Goal: Complete application form: Complete application form

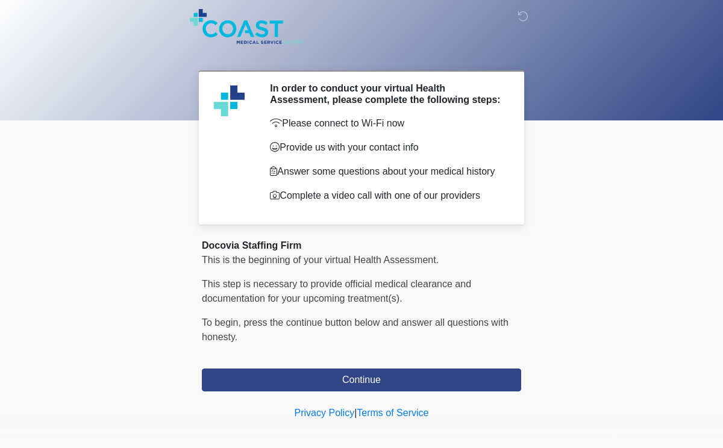
scroll to position [14, 0]
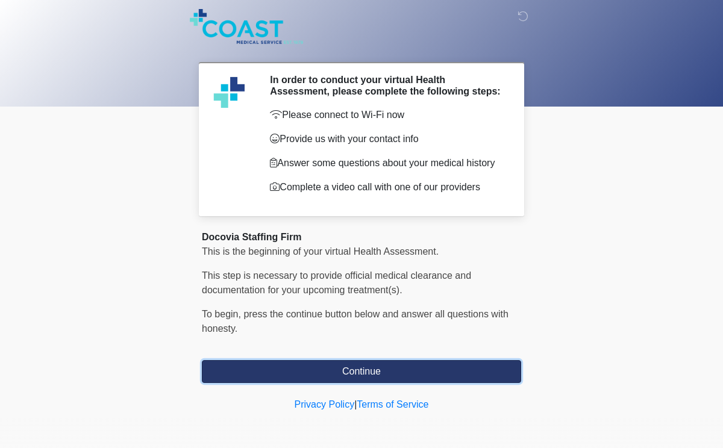
click at [352, 375] on button "Continue" at bounding box center [361, 371] width 319 height 23
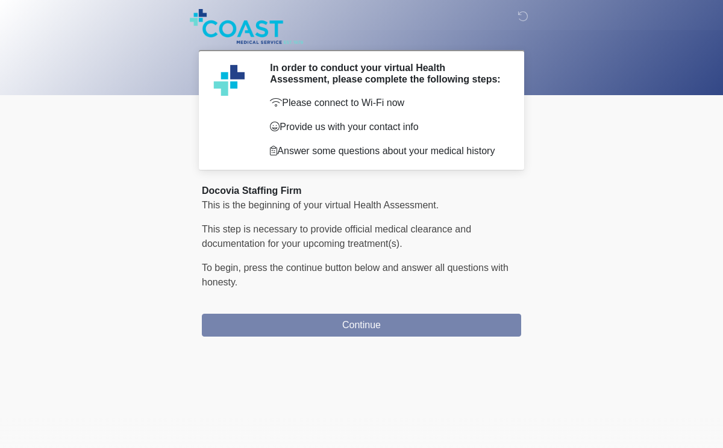
scroll to position [0, 0]
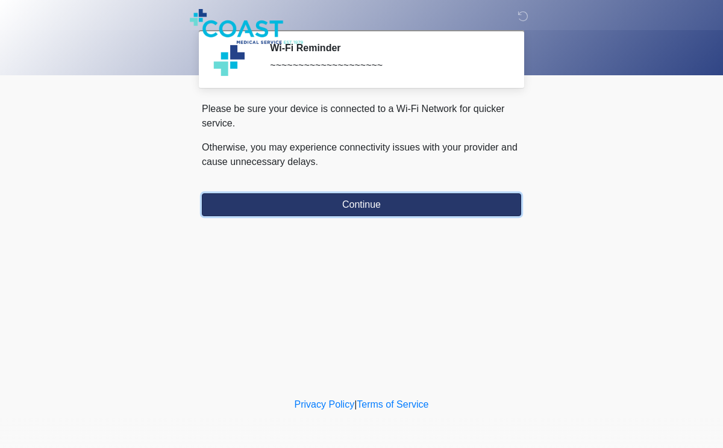
click at [330, 210] on button "Continue" at bounding box center [361, 204] width 319 height 23
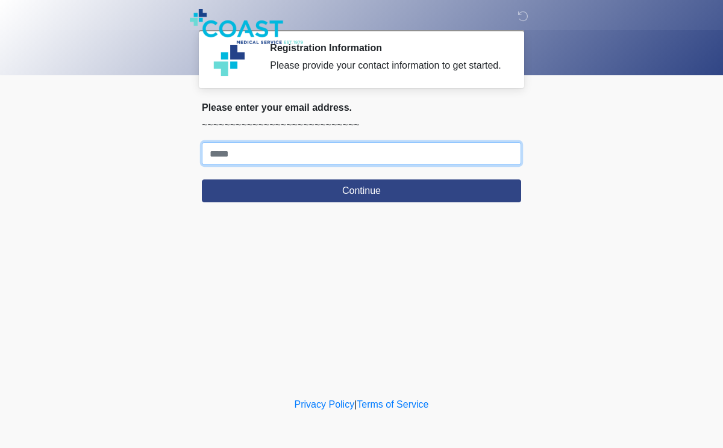
click at [252, 162] on input "Where should we email your response?" at bounding box center [361, 153] width 319 height 23
type input "**********"
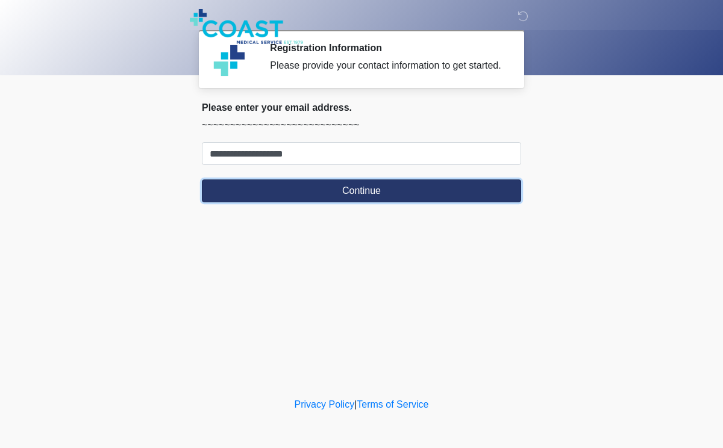
click at [295, 202] on button "Continue" at bounding box center [361, 191] width 319 height 23
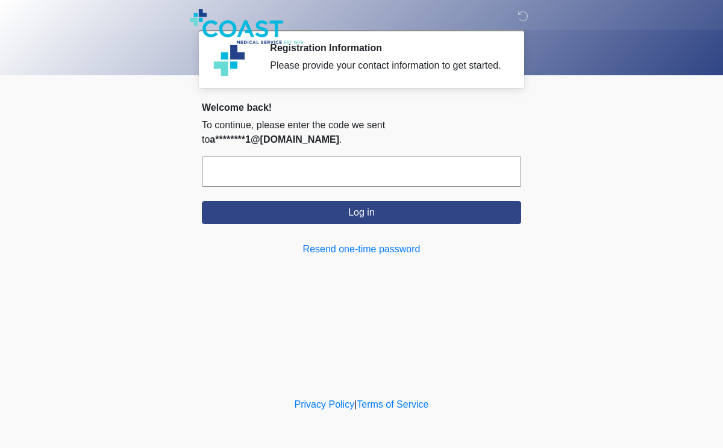
click at [251, 173] on input "text" at bounding box center [361, 172] width 319 height 30
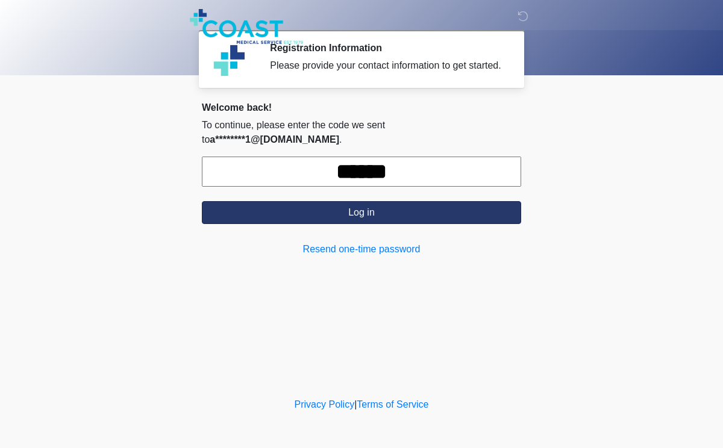
type input "******"
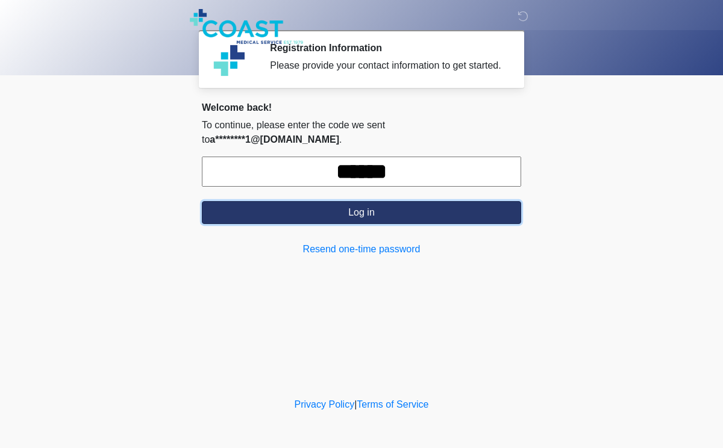
click at [271, 202] on button "Log in" at bounding box center [361, 212] width 319 height 23
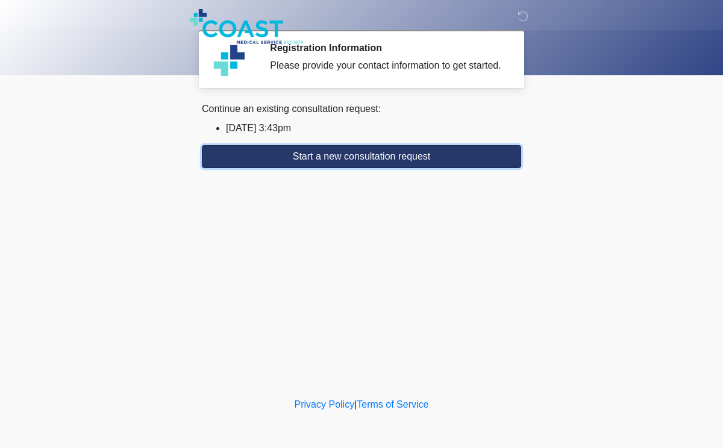
click at [328, 168] on button "Start a new consultation request" at bounding box center [361, 156] width 319 height 23
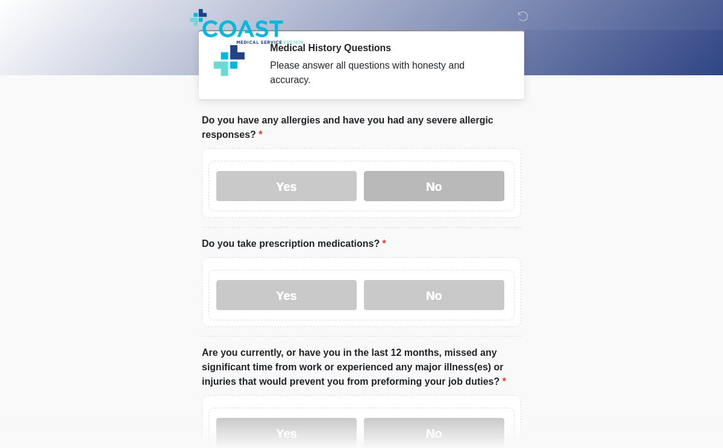
click at [408, 187] on label "No" at bounding box center [434, 186] width 140 height 30
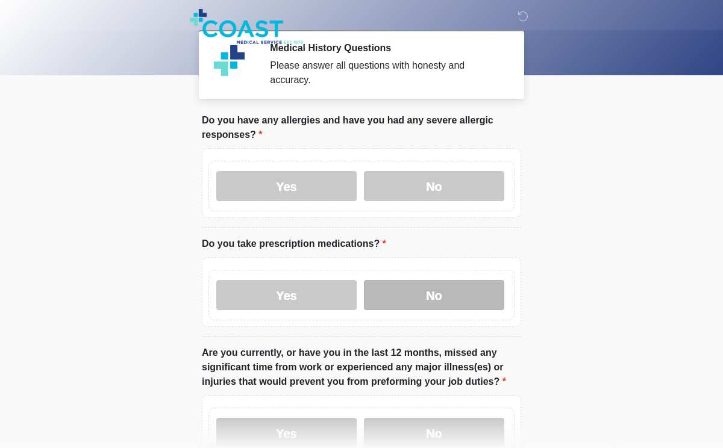
click at [394, 302] on label "No" at bounding box center [434, 295] width 140 height 30
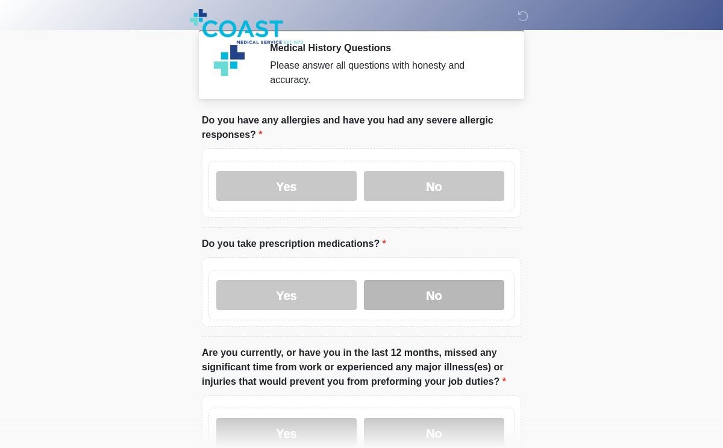
scroll to position [127, 0]
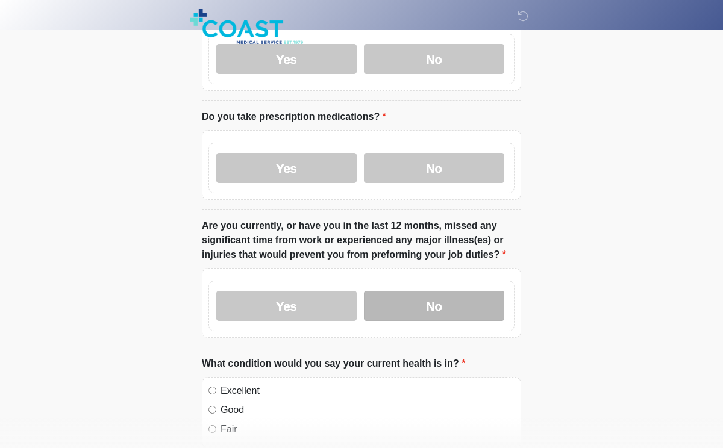
click at [414, 305] on label "No" at bounding box center [434, 306] width 140 height 30
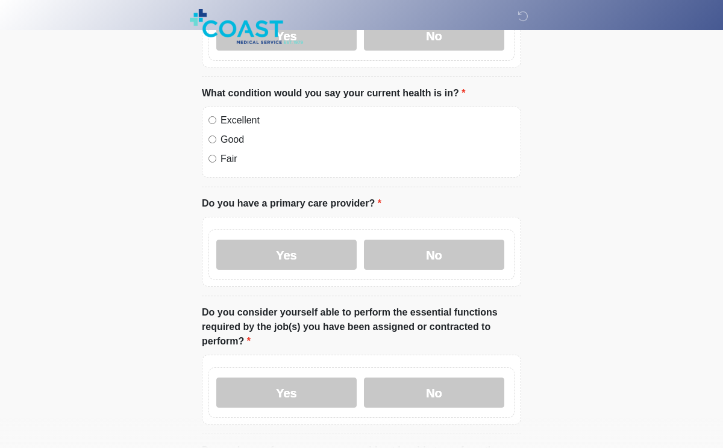
scroll to position [398, 0]
click at [472, 253] on label "No" at bounding box center [434, 254] width 140 height 30
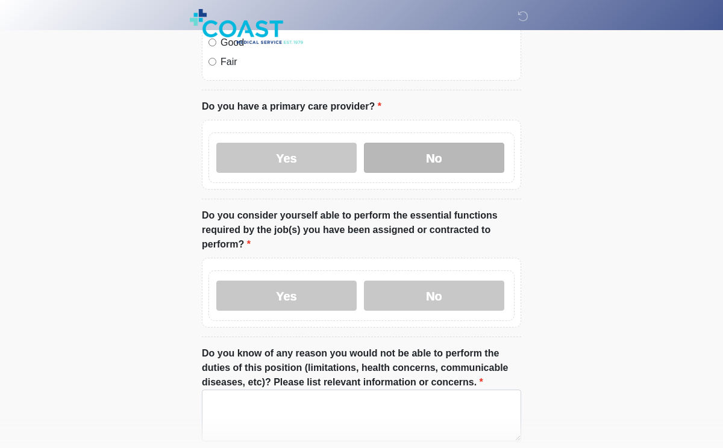
scroll to position [495, 0]
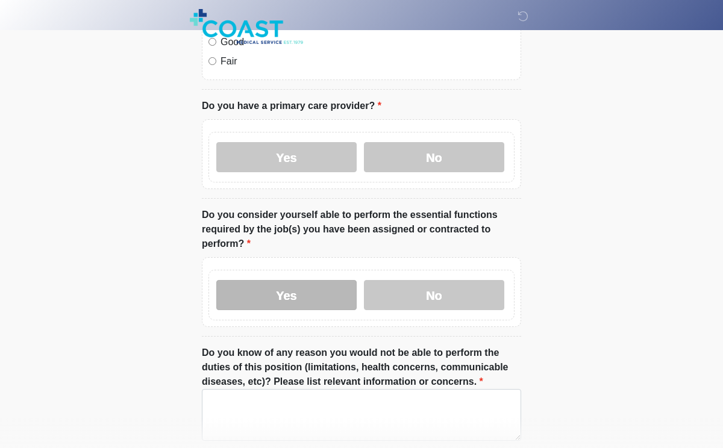
click at [305, 291] on label "Yes" at bounding box center [286, 295] width 140 height 30
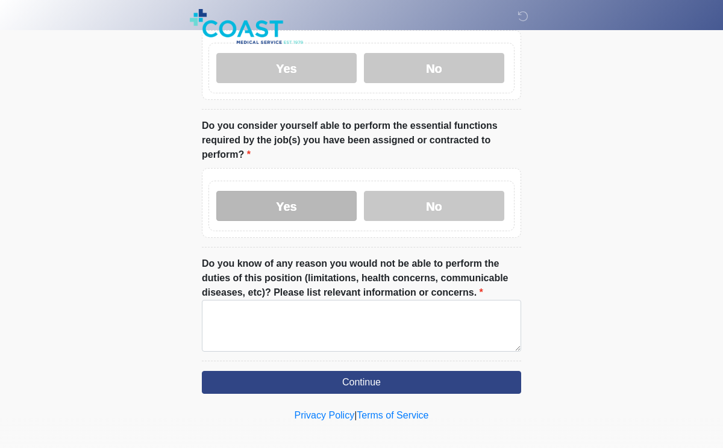
scroll to position [595, 0]
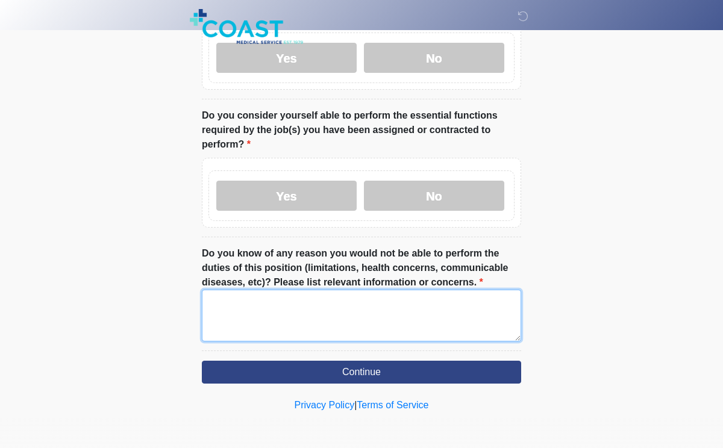
click at [314, 299] on textarea "Do you know of any reason you would not be able to perform the duties of this p…" at bounding box center [361, 316] width 319 height 52
click at [227, 302] on textarea "**********" at bounding box center [361, 316] width 319 height 52
click at [330, 308] on textarea "**********" at bounding box center [361, 316] width 319 height 52
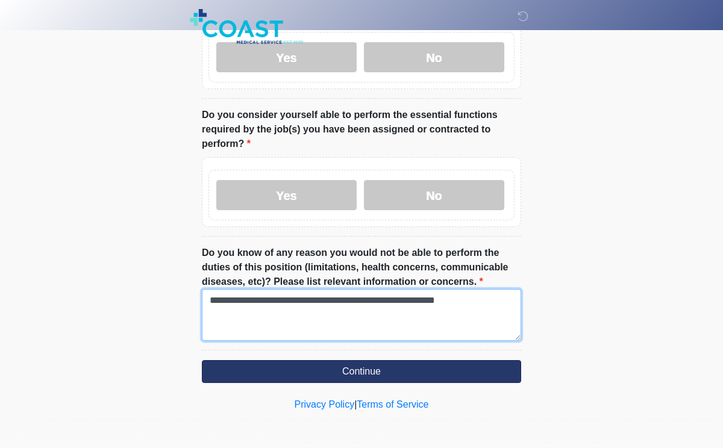
type textarea "**********"
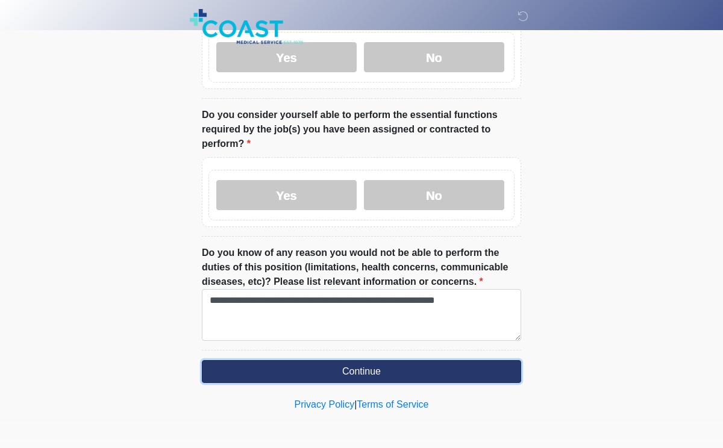
click at [384, 368] on button "Continue" at bounding box center [361, 371] width 319 height 23
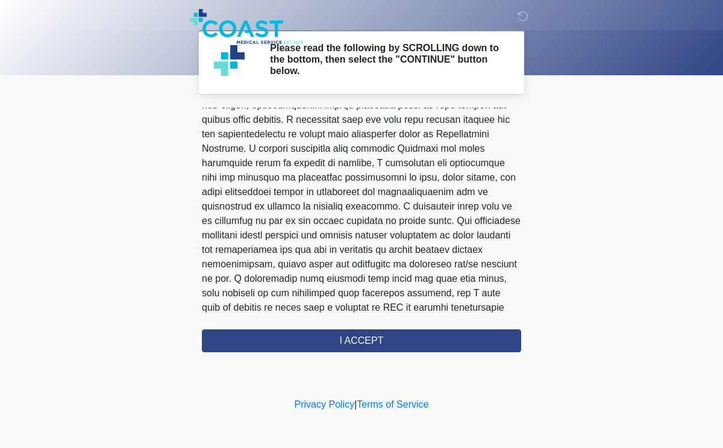
scroll to position [757, 0]
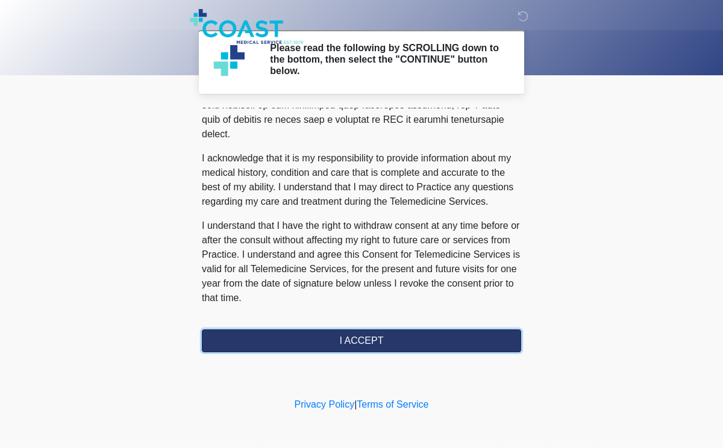
click at [384, 340] on button "I ACCEPT" at bounding box center [361, 341] width 319 height 23
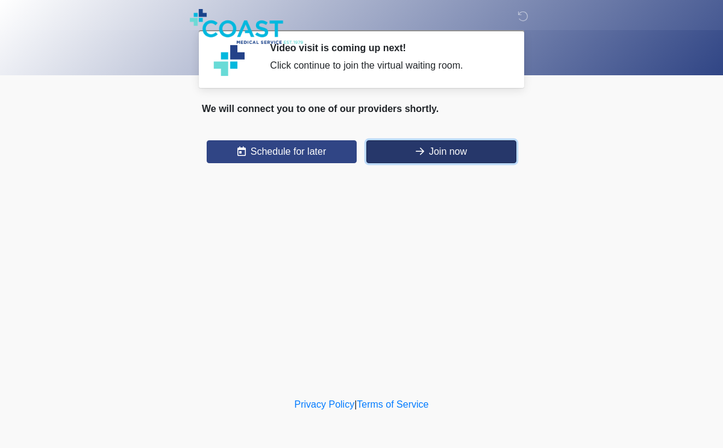
click at [441, 155] on button "Join now" at bounding box center [441, 151] width 150 height 23
